Goal: Information Seeking & Learning: Understand process/instructions

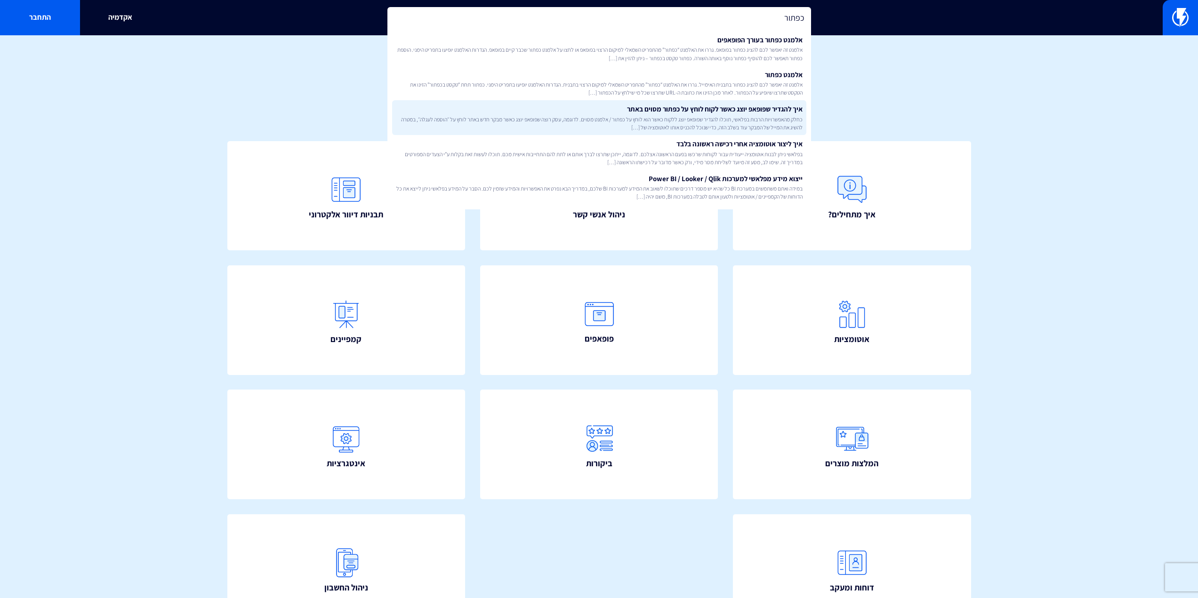
type input "כפתור"
click at [722, 123] on span "כחלק מהאפשרויות הרבות בפלאשי, תוכלו להגדיר שפופאפ יוצג ללקוח כאשר הוא לוחץ על כ…" at bounding box center [599, 123] width 407 height 16
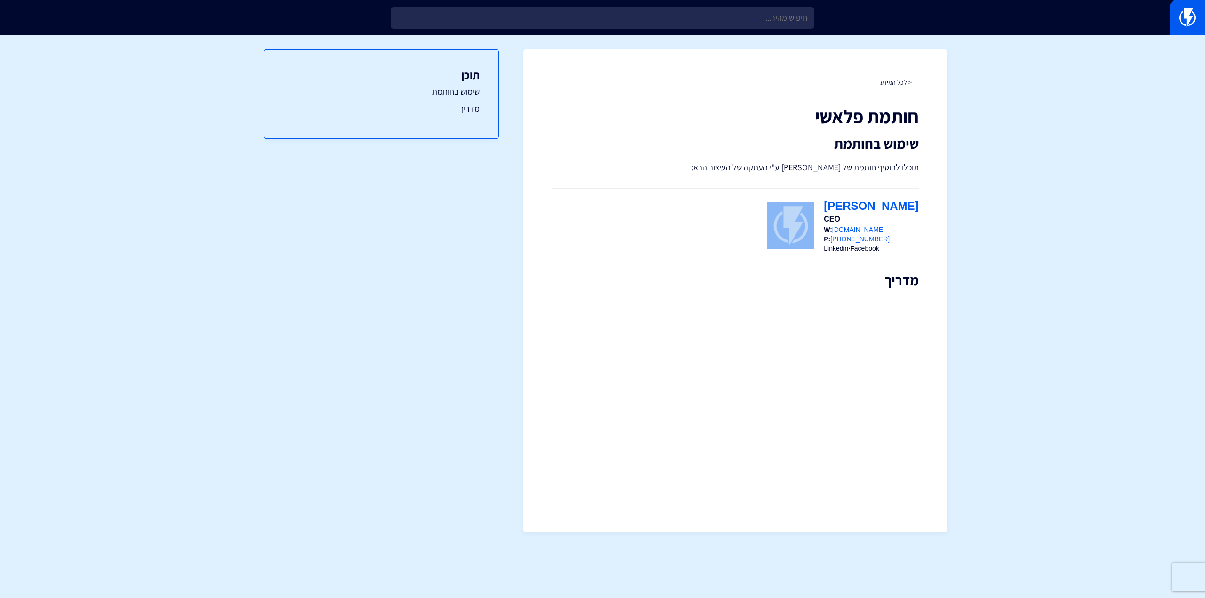
drag, startPoint x: 930, startPoint y: 246, endPoint x: 804, endPoint y: 239, distance: 125.9
click at [804, 239] on div "< לכל המידע חותמת פלאשי שימוש בחותמת תוכלו להוסיף חותמת של פלאשי ע"י העתקה של ה…" at bounding box center [736, 290] width 424 height 483
drag, startPoint x: 1099, startPoint y: 295, endPoint x: 1071, endPoint y: 287, distance: 28.6
click at [1099, 295] on section "< לכל המידע חותמת פלאשי שימוש בחותמת תוכלו להוסיף חותמת של פלאשי ע"י העתקה של ה…" at bounding box center [602, 290] width 1205 height 511
click at [815, 223] on img at bounding box center [791, 225] width 47 height 47
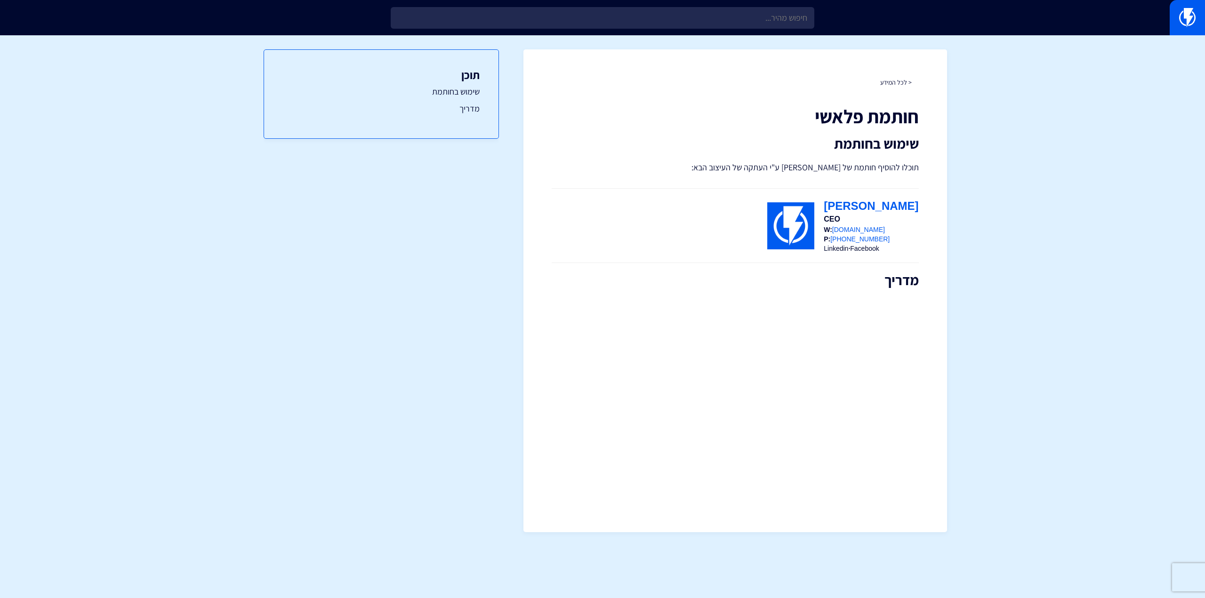
click at [815, 223] on img at bounding box center [791, 225] width 47 height 47
drag, startPoint x: 928, startPoint y: 243, endPoint x: 806, endPoint y: 225, distance: 122.9
click at [806, 225] on div "< לכל המידע חותמת פלאשי שימוש בחותמת תוכלו להוסיף חותמת של פלאשי ע"י העתקה של ה…" at bounding box center [736, 290] width 424 height 483
copy table
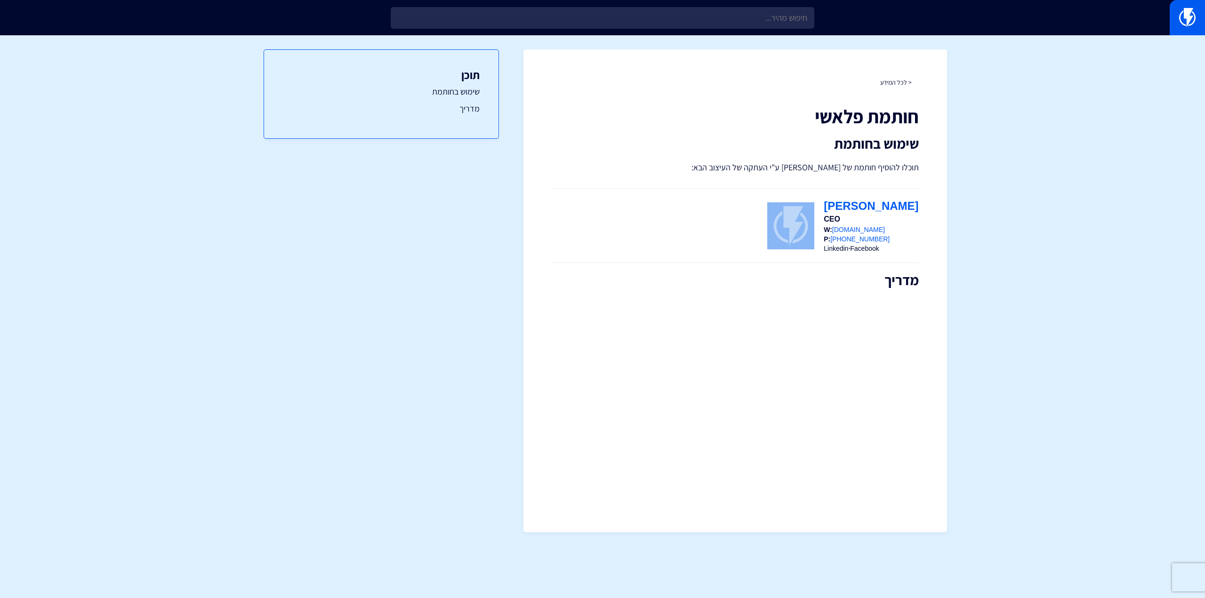
copy table
click at [1151, 312] on section "< לכל המידע חותמת פלאשי שימוש בחותמת תוכלו להוסיף חותמת של פלאשי ע"י העתקה של ה…" at bounding box center [602, 290] width 1205 height 511
